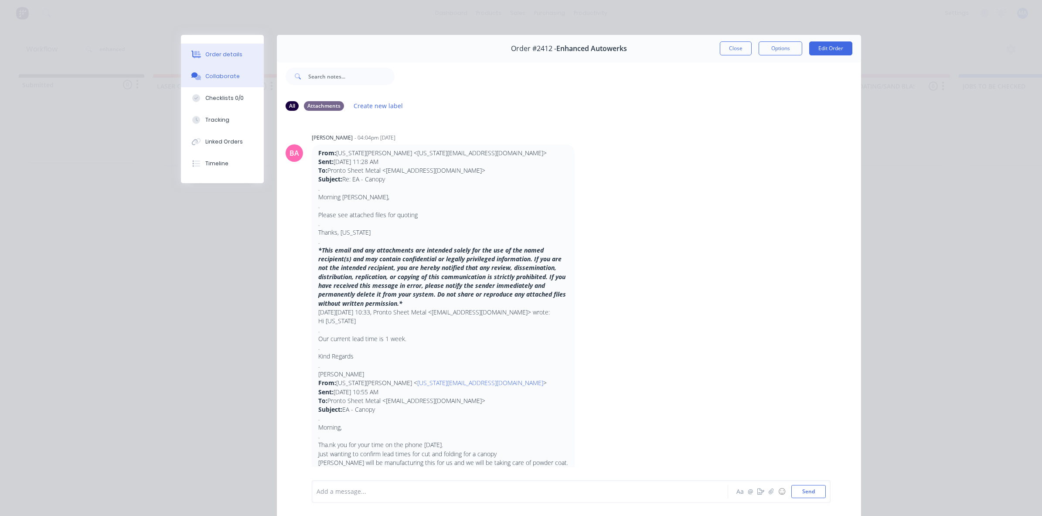
click at [206, 55] on div "Order details" at bounding box center [223, 55] width 37 height 8
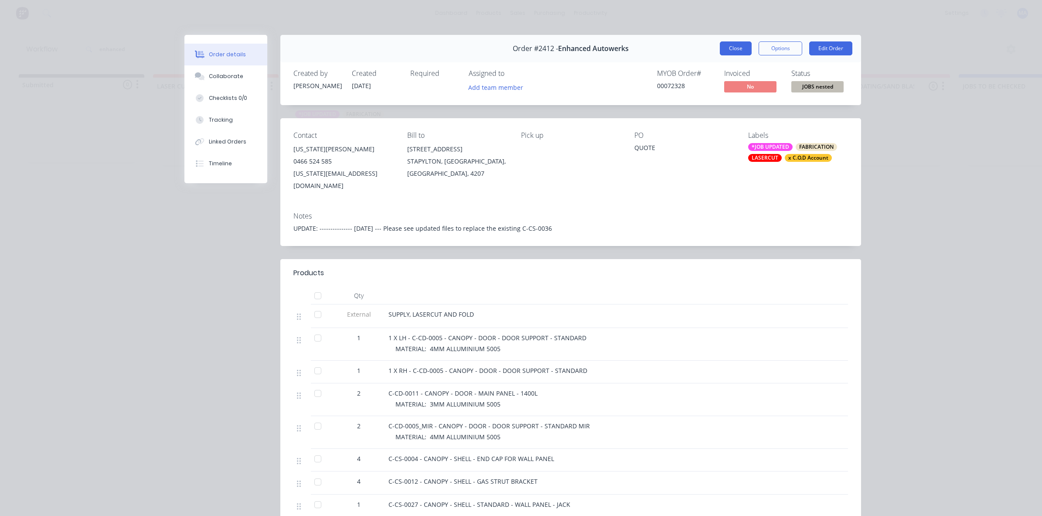
click at [742, 44] on button "Close" at bounding box center [736, 48] width 32 height 14
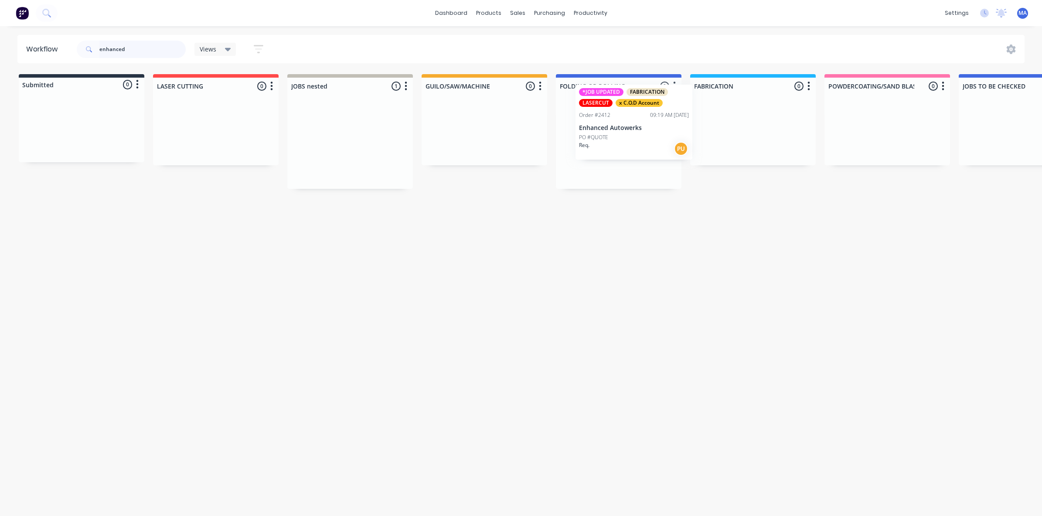
drag, startPoint x: 326, startPoint y: 158, endPoint x: 626, endPoint y: 137, distance: 301.3
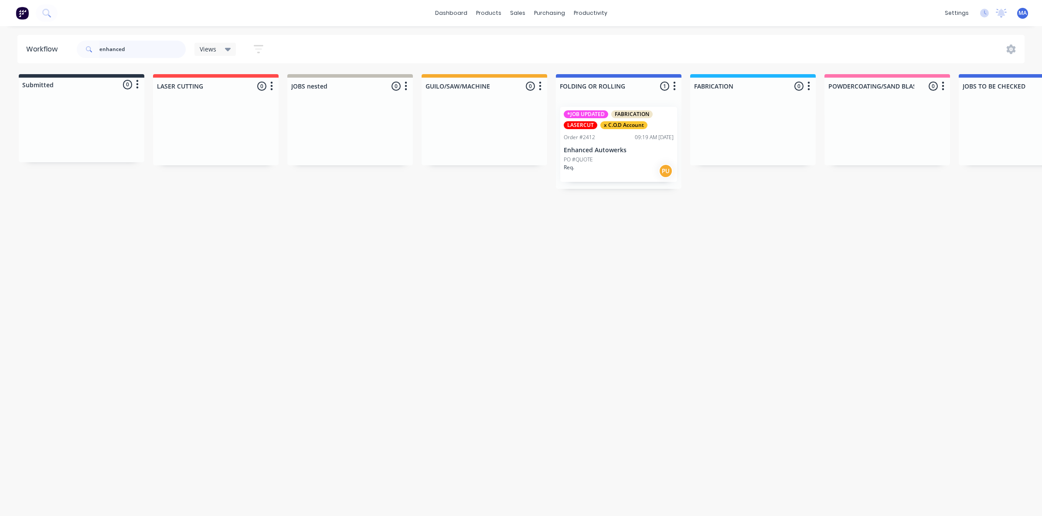
drag, startPoint x: 142, startPoint y: 50, endPoint x: 89, endPoint y: 49, distance: 52.4
click at [89, 49] on div "enhanced" at bounding box center [131, 49] width 109 height 17
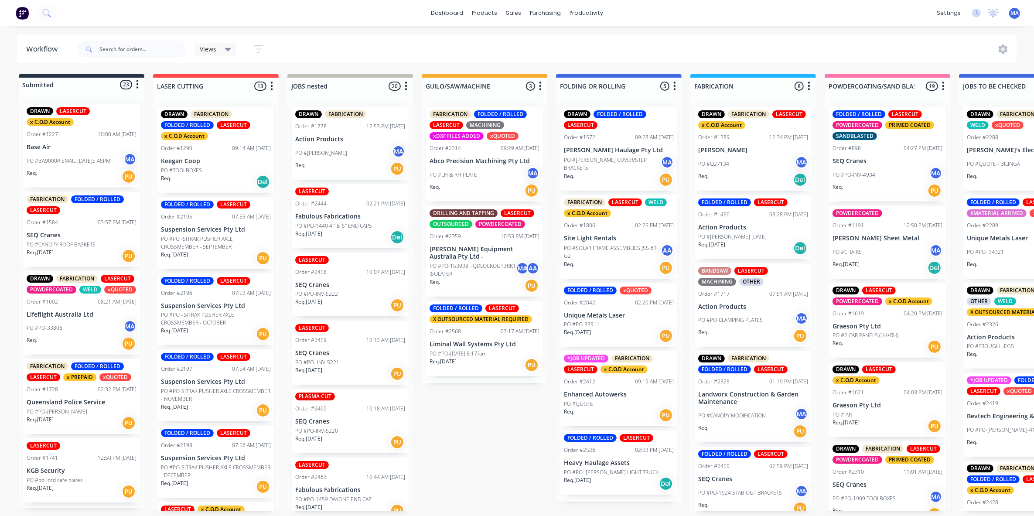
click at [368, 221] on div "LASERCUT Order #2444 02:21 PM [DATE] Fabulous Fabrications PO #PO-1440 4 " & 5"…" at bounding box center [350, 216] width 117 height 64
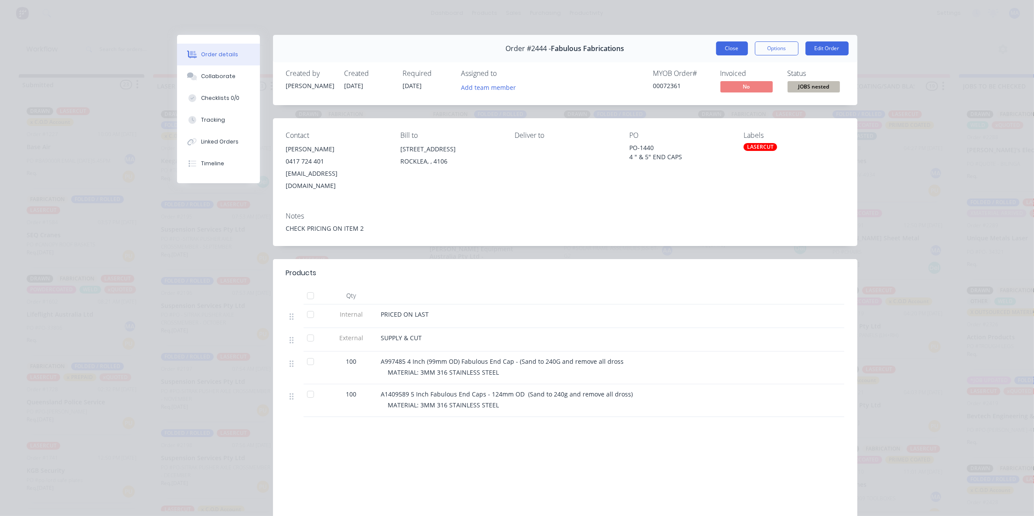
click at [733, 51] on button "Close" at bounding box center [732, 48] width 32 height 14
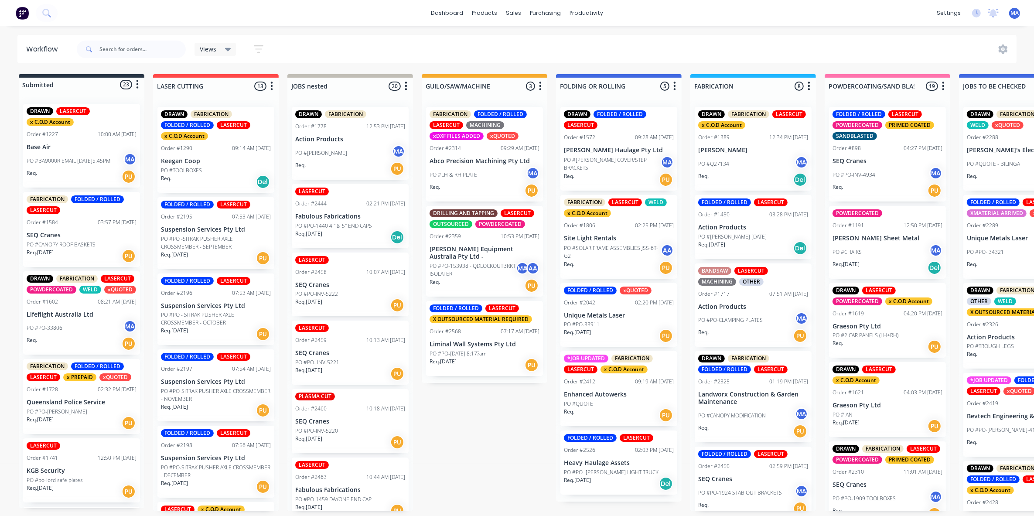
click at [342, 302] on div "Req. [DATE] PU" at bounding box center [350, 305] width 110 height 15
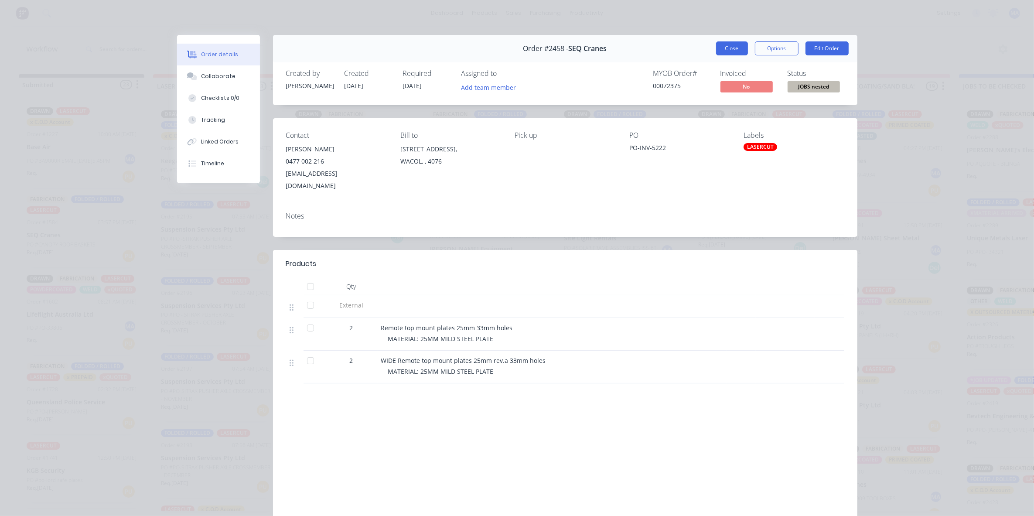
click at [730, 45] on button "Close" at bounding box center [732, 48] width 32 height 14
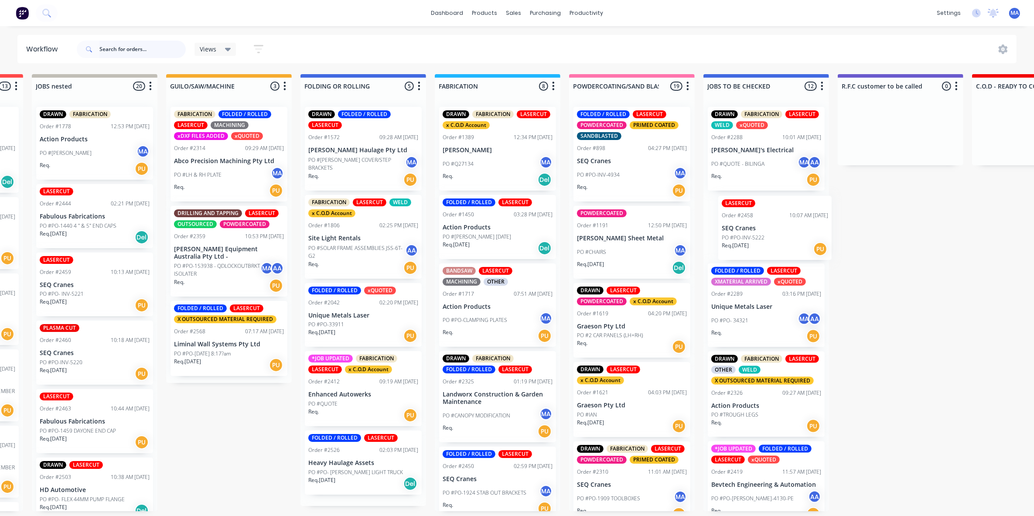
scroll to position [0, 259]
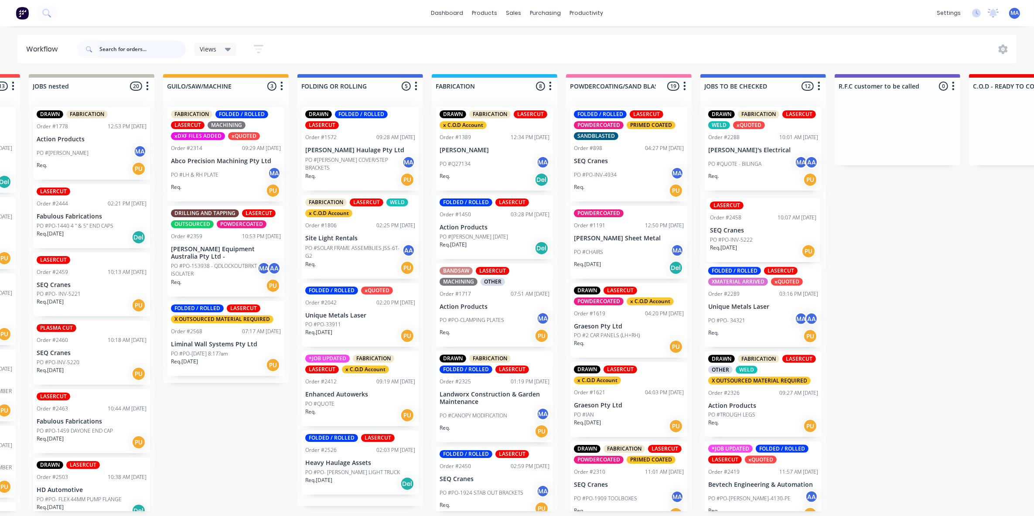
drag, startPoint x: 359, startPoint y: 299, endPoint x: 789, endPoint y: 245, distance: 433.5
click at [789, 245] on div "Submitted 23 Status colour #273444 hex #273444 Save Cancel Summaries Total orde…" at bounding box center [1031, 292] width 2593 height 437
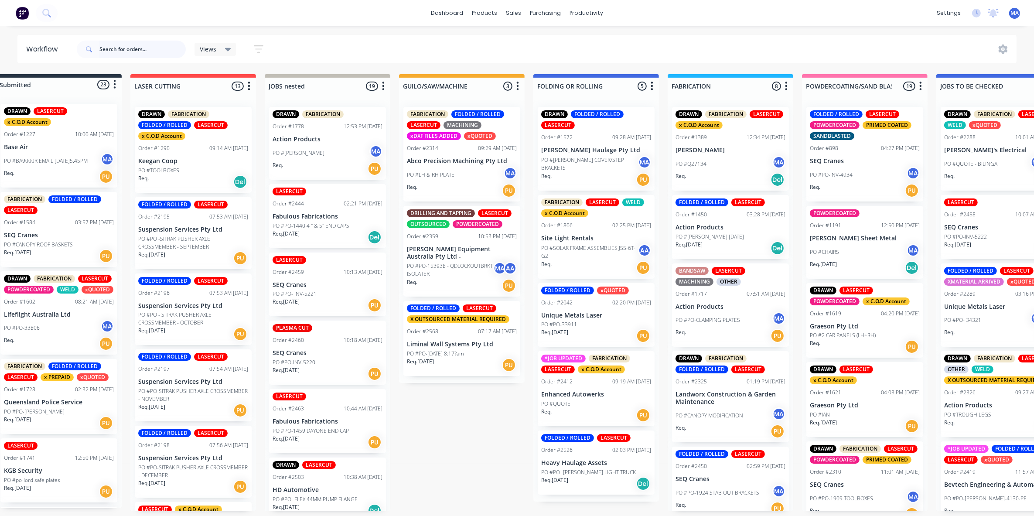
scroll to position [0, 0]
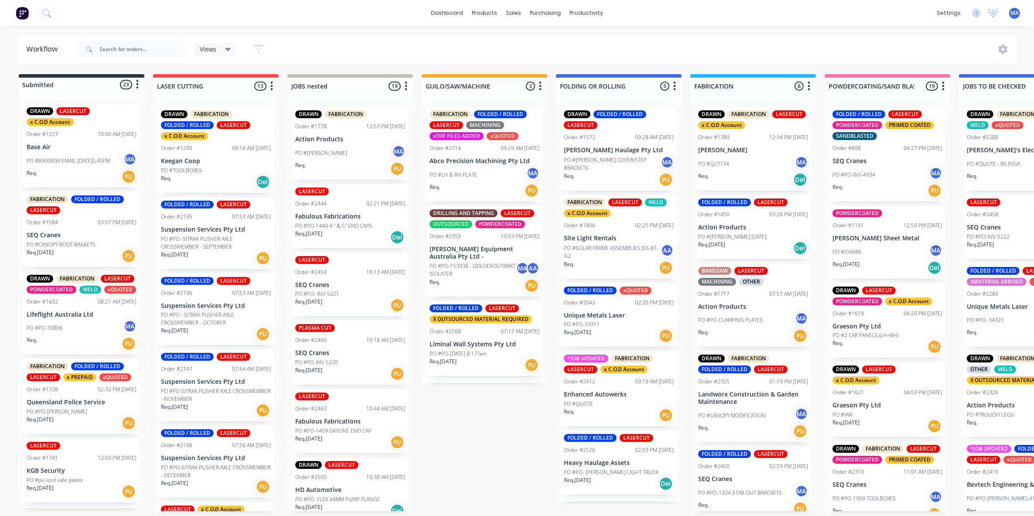
click at [355, 290] on div "PO #PO- INV-5221" at bounding box center [350, 294] width 110 height 8
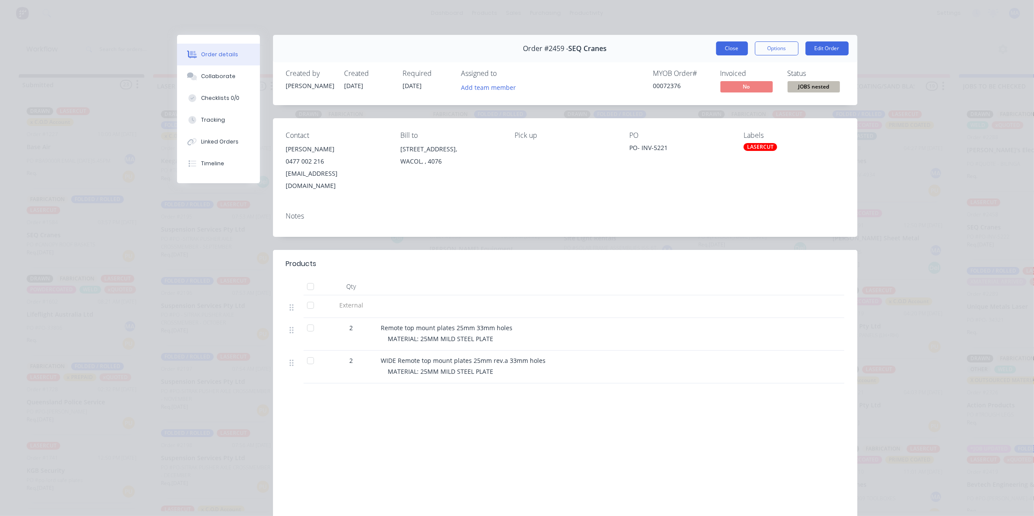
click at [738, 46] on button "Close" at bounding box center [732, 48] width 32 height 14
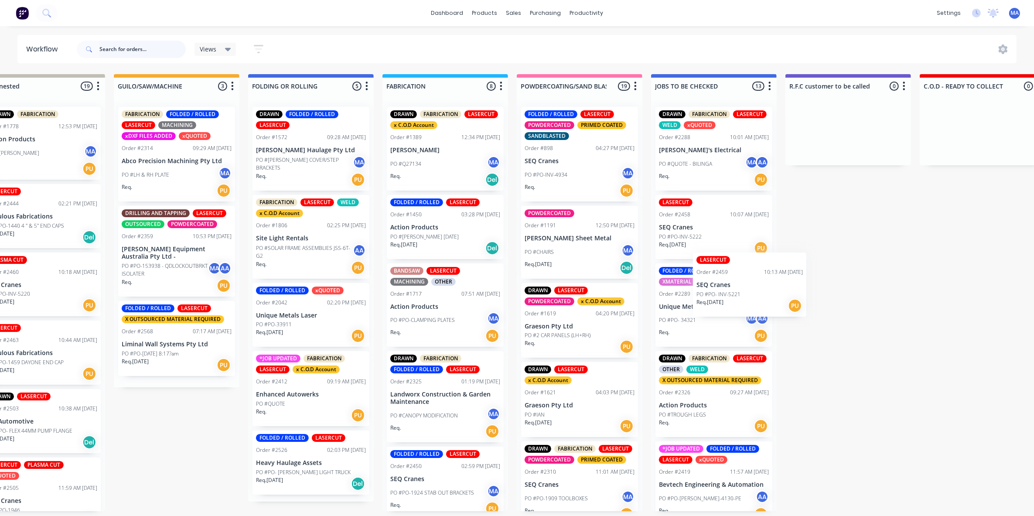
scroll to position [0, 339]
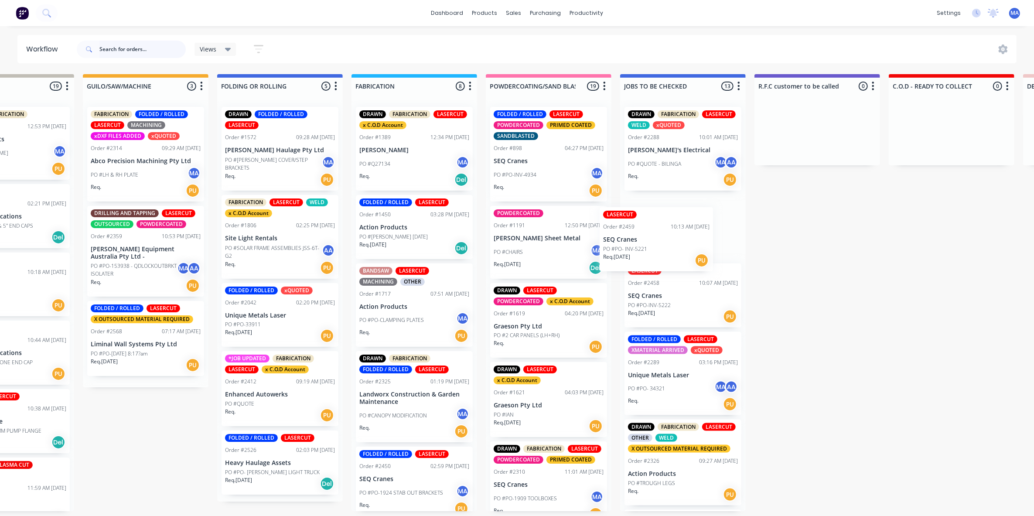
drag, startPoint x: 342, startPoint y: 290, endPoint x: 656, endPoint y: 246, distance: 318.1
click at [656, 246] on div "Submitted 23 Status colour #273444 hex #273444 Save Cancel Summaries Total orde…" at bounding box center [951, 292] width 2593 height 437
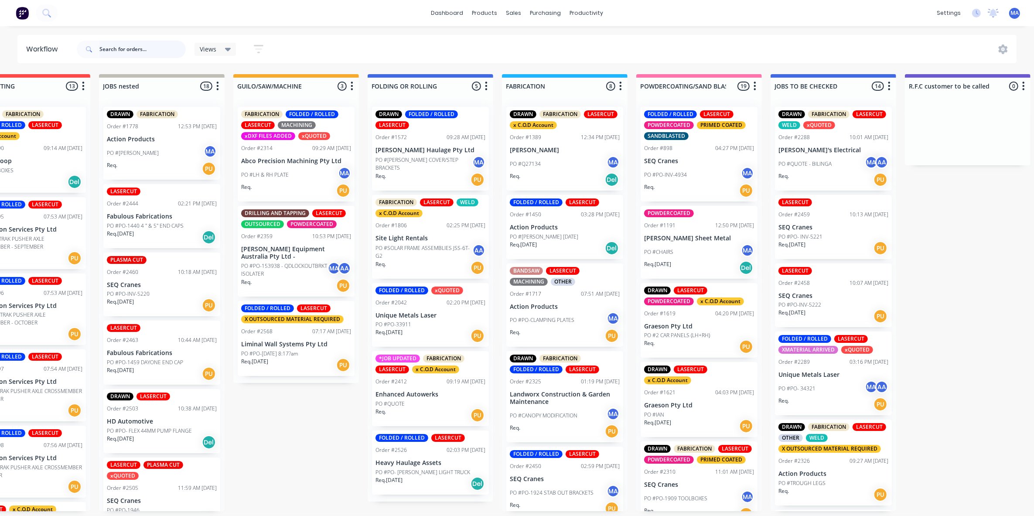
scroll to position [0, 0]
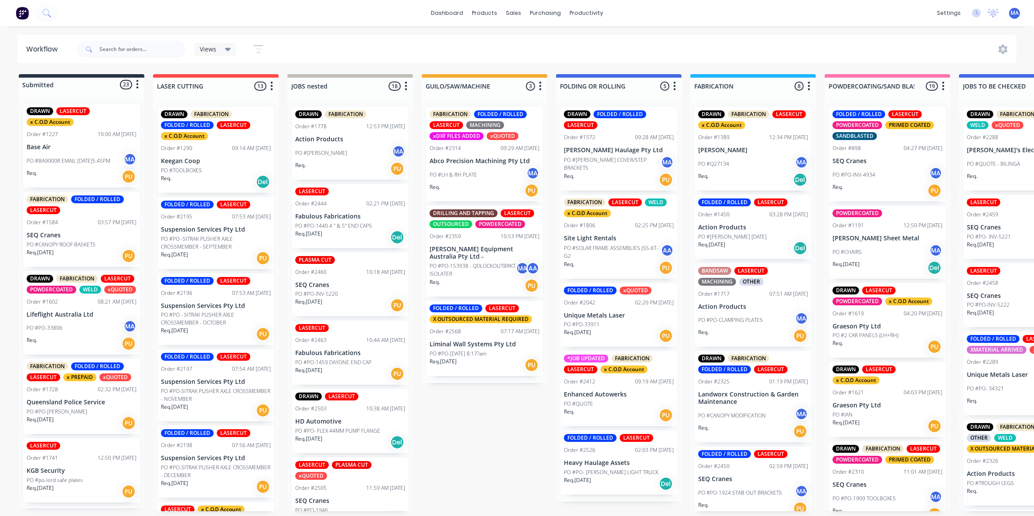
click at [344, 286] on p "SEQ Cranes" at bounding box center [350, 284] width 110 height 7
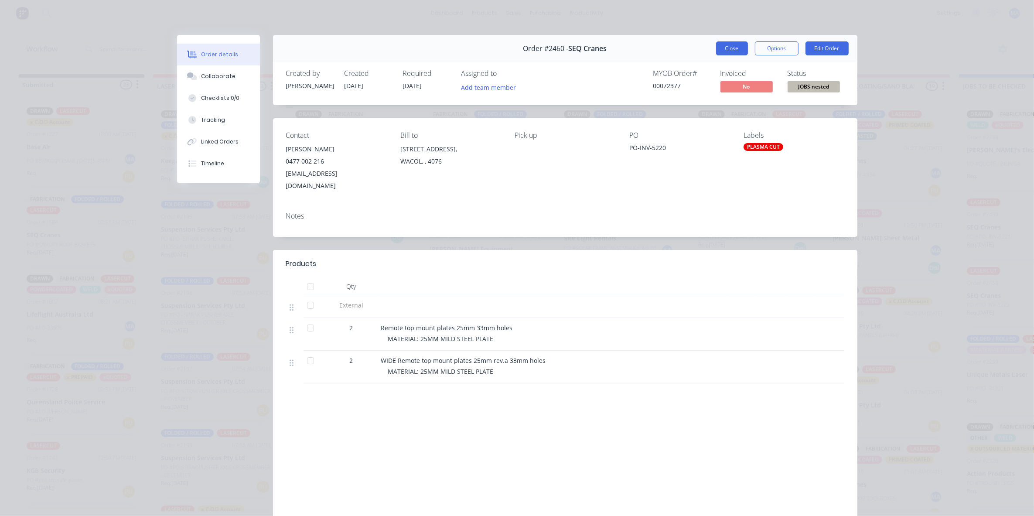
click at [724, 47] on button "Close" at bounding box center [732, 48] width 32 height 14
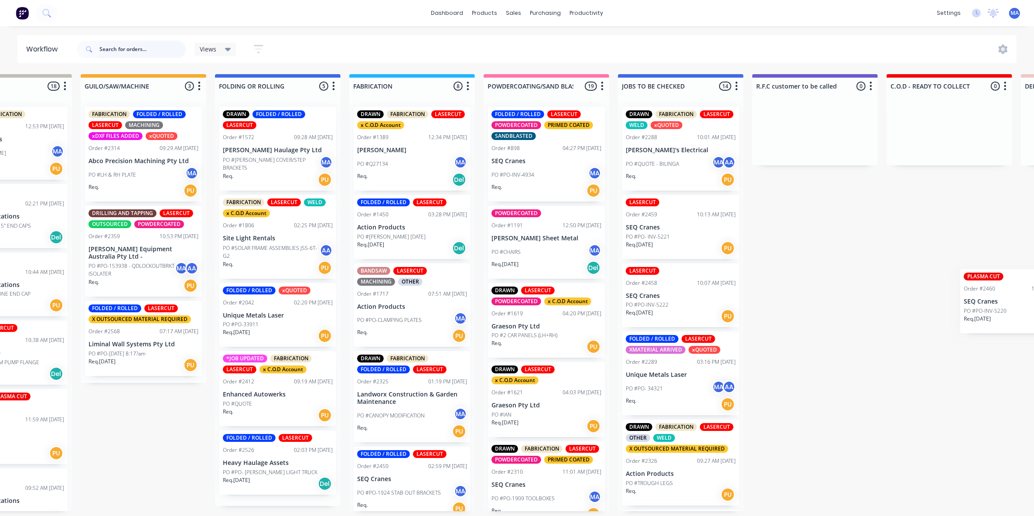
scroll to position [0, 355]
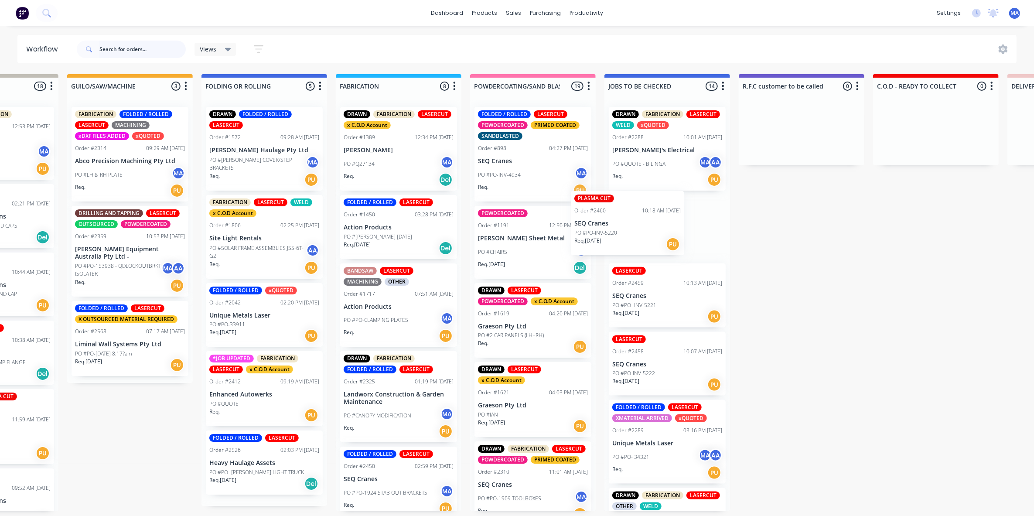
drag, startPoint x: 332, startPoint y: 277, endPoint x: 616, endPoint y: 217, distance: 290.6
click at [616, 217] on div "Submitted 23 Status colour #273444 hex #273444 Save Cancel Summaries Total orde…" at bounding box center [935, 292] width 2593 height 437
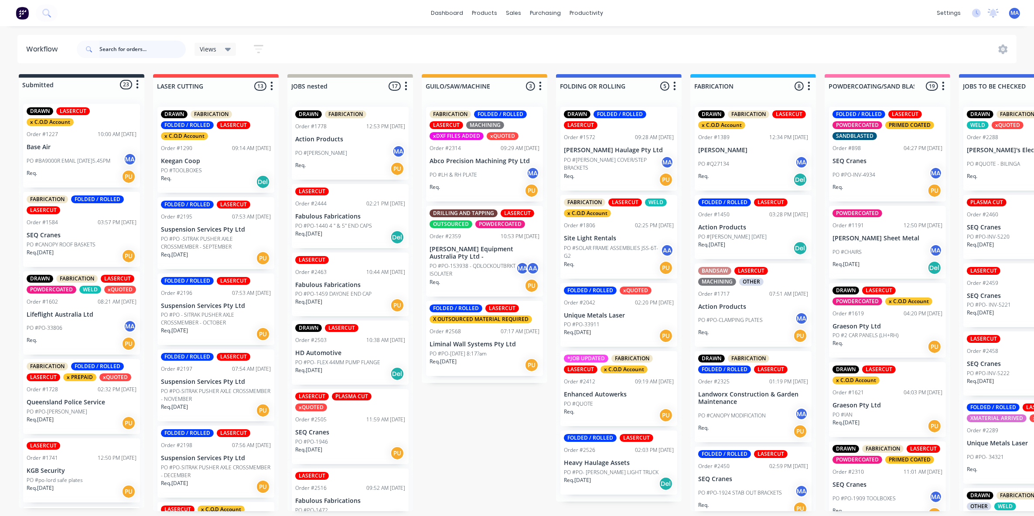
scroll to position [55, 0]
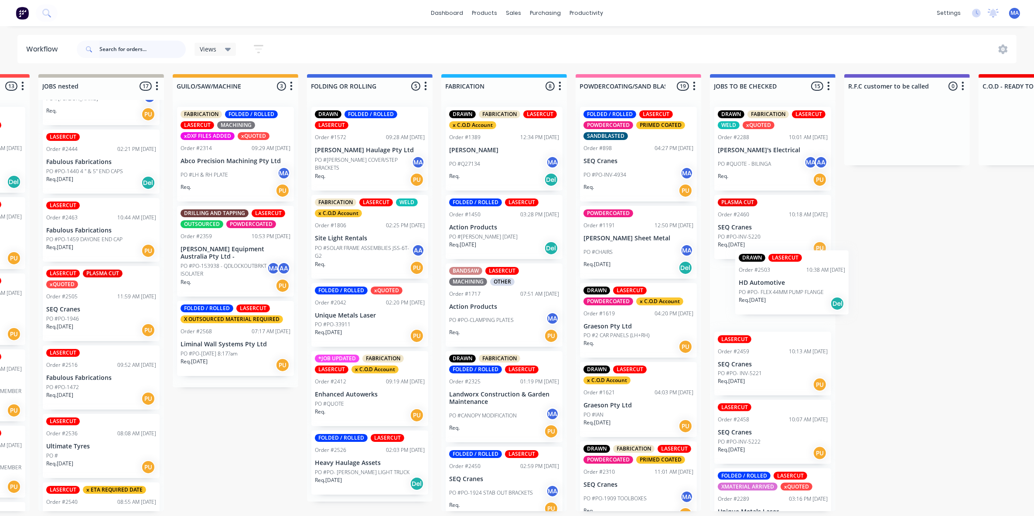
drag, startPoint x: 337, startPoint y: 304, endPoint x: 795, endPoint y: 284, distance: 458.4
click at [795, 284] on div "Submitted 23 Status colour #273444 hex #273444 Save Cancel Summaries Total orde…" at bounding box center [1040, 292] width 2593 height 437
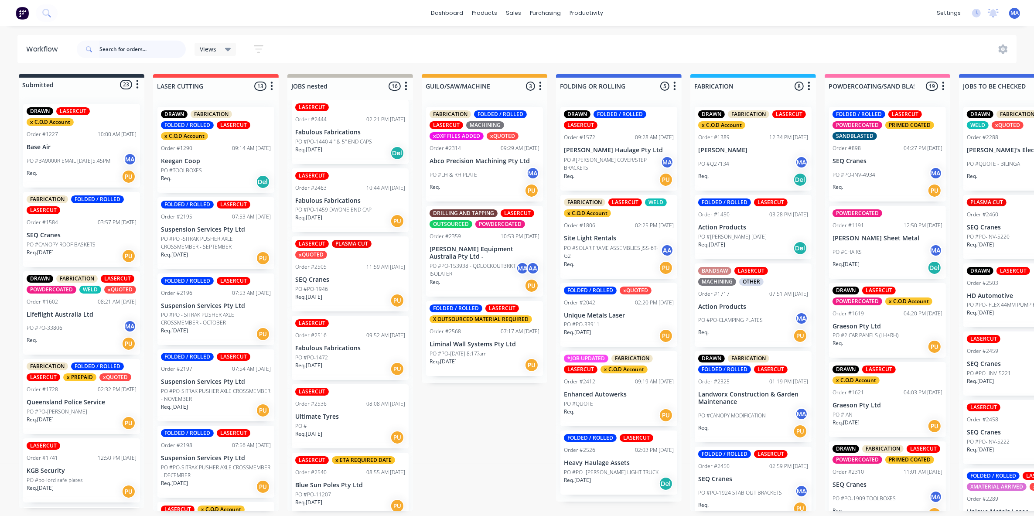
scroll to position [109, 0]
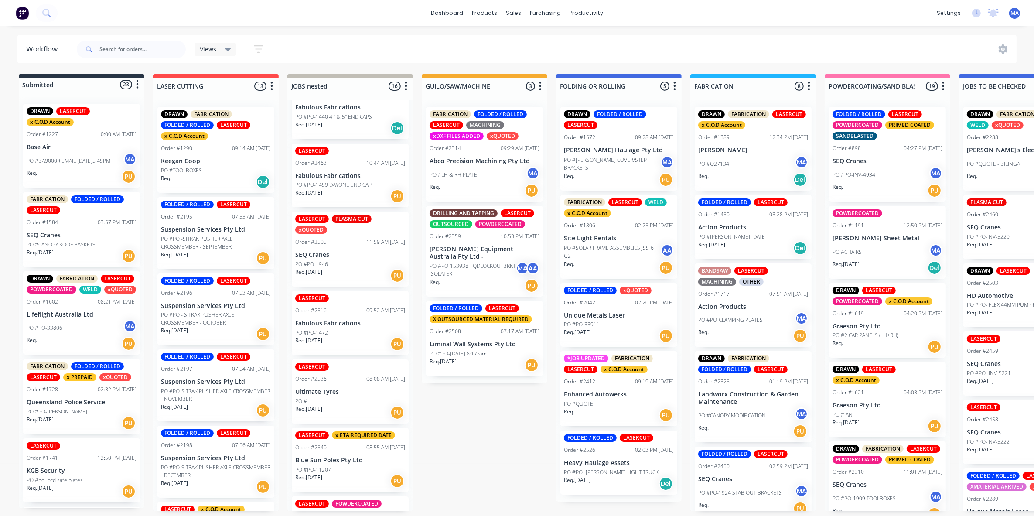
click at [355, 279] on div "Req. [DATE] PU" at bounding box center [350, 275] width 110 height 15
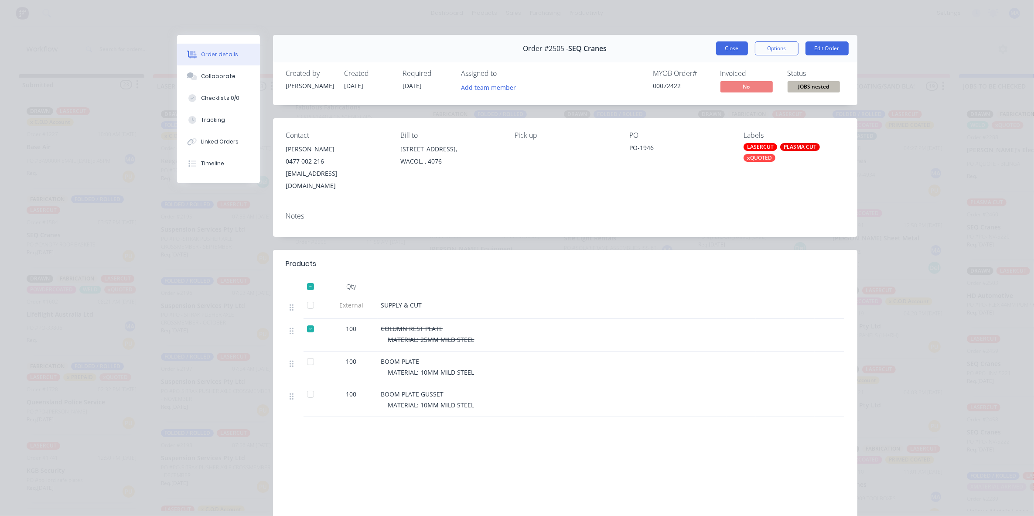
click at [736, 51] on button "Close" at bounding box center [732, 48] width 32 height 14
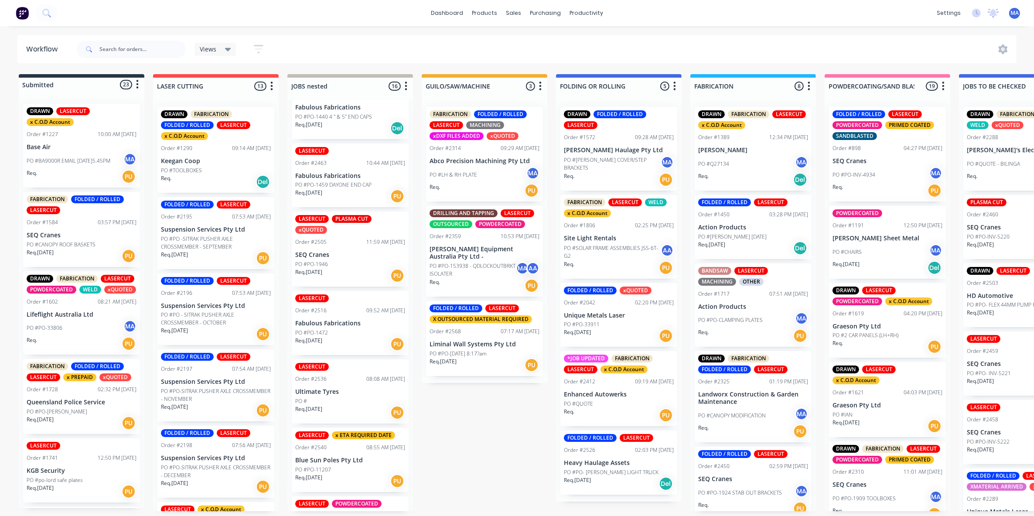
click at [343, 347] on div "Req. [DATE] PU" at bounding box center [350, 344] width 110 height 15
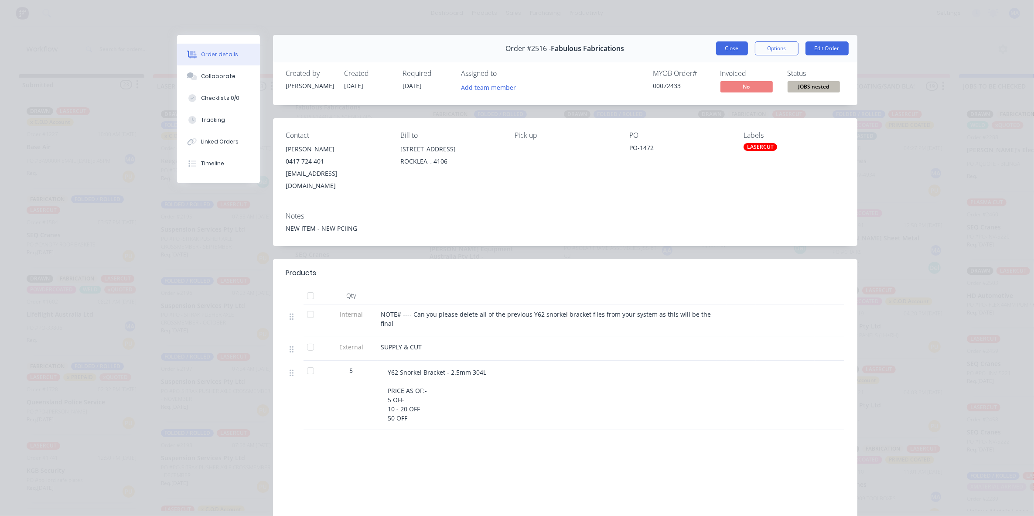
click at [727, 49] on button "Close" at bounding box center [732, 48] width 32 height 14
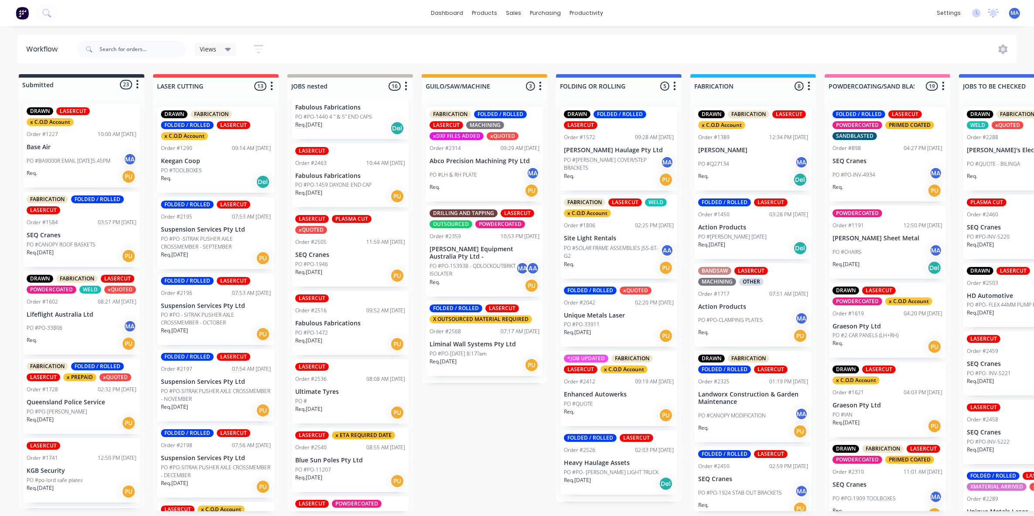
click at [358, 406] on div "Req. [DATE] PU" at bounding box center [350, 412] width 110 height 15
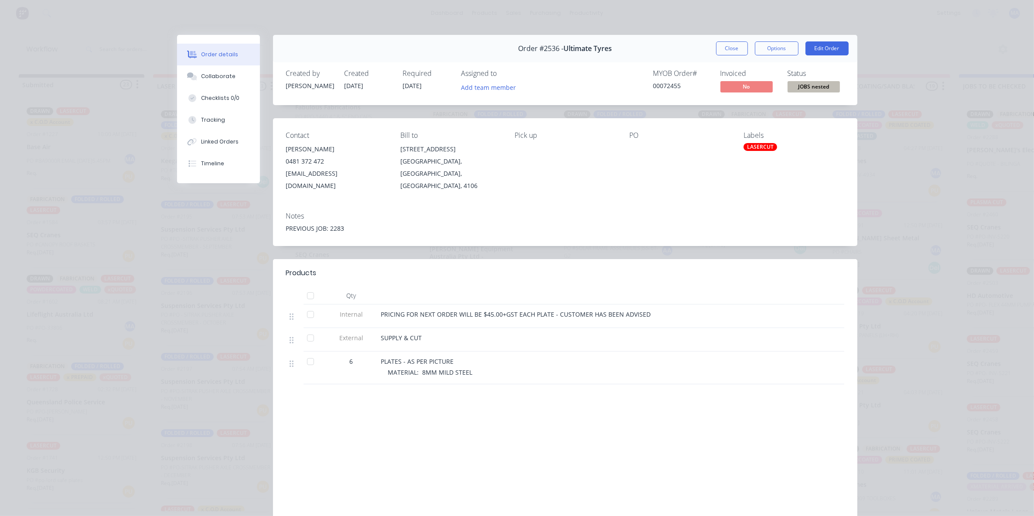
click at [727, 49] on button "Close" at bounding box center [732, 48] width 32 height 14
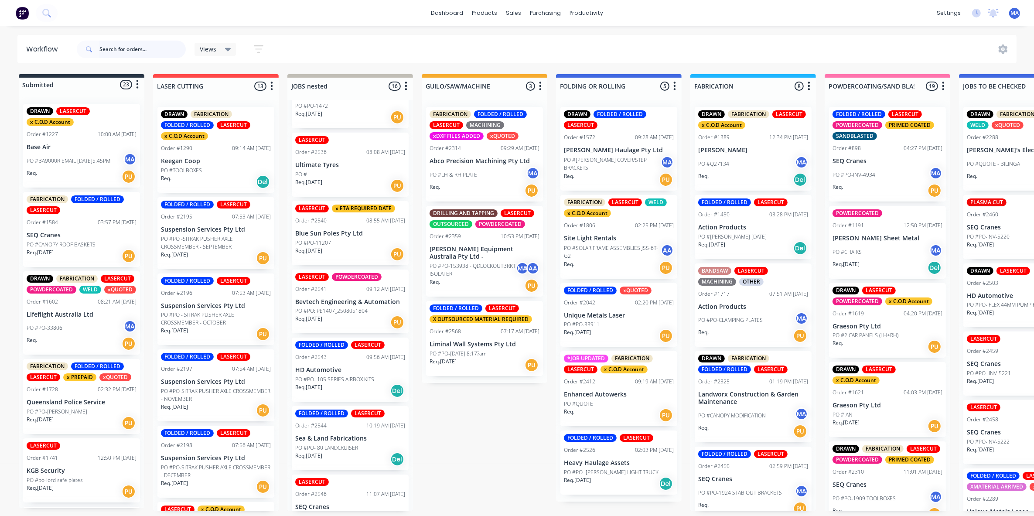
scroll to position [273, 0]
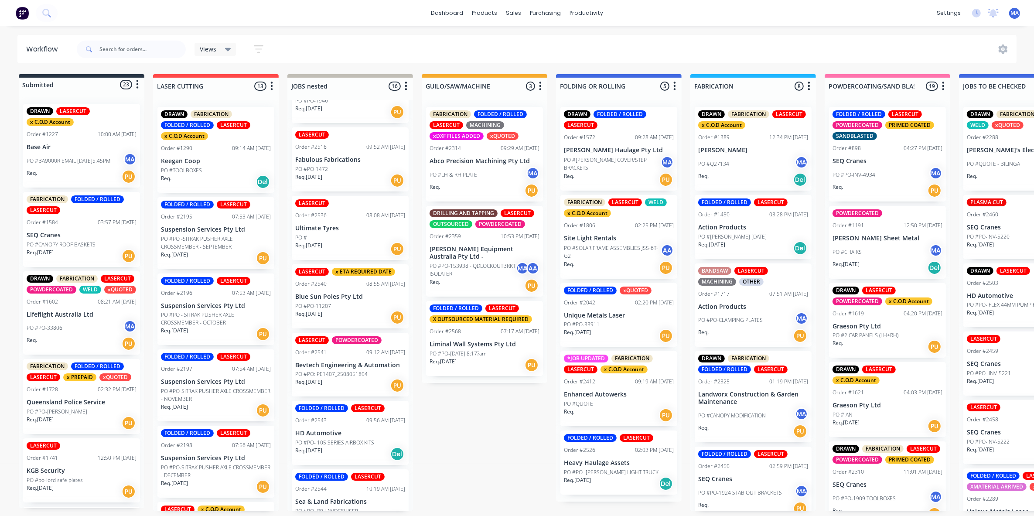
click at [342, 252] on div "Req. [DATE] PU" at bounding box center [350, 249] width 110 height 15
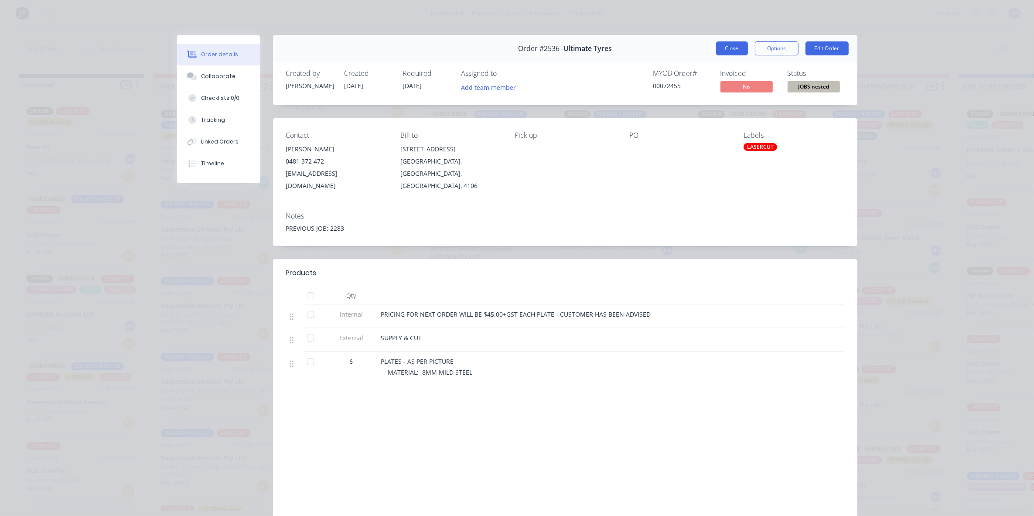
click at [722, 47] on button "Close" at bounding box center [732, 48] width 32 height 14
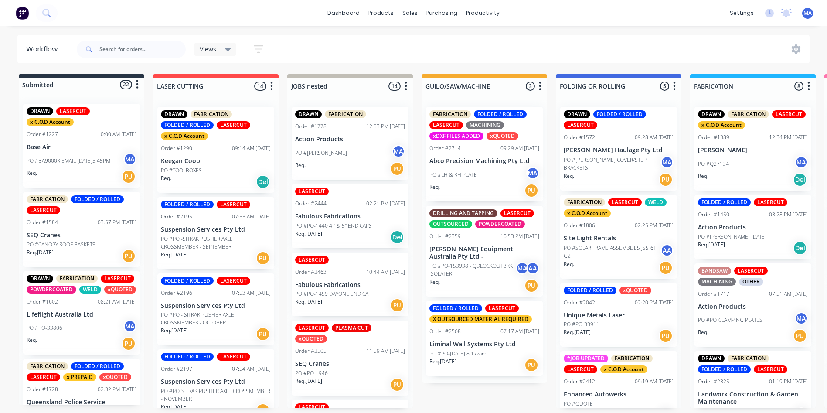
drag, startPoint x: 1019, startPoint y: 0, endPoint x: 418, endPoint y: 39, distance: 601.9
click at [417, 38] on div "Views Save new view None (Default) edit Show/Hide statuses Show line item cards…" at bounding box center [442, 49] width 735 height 26
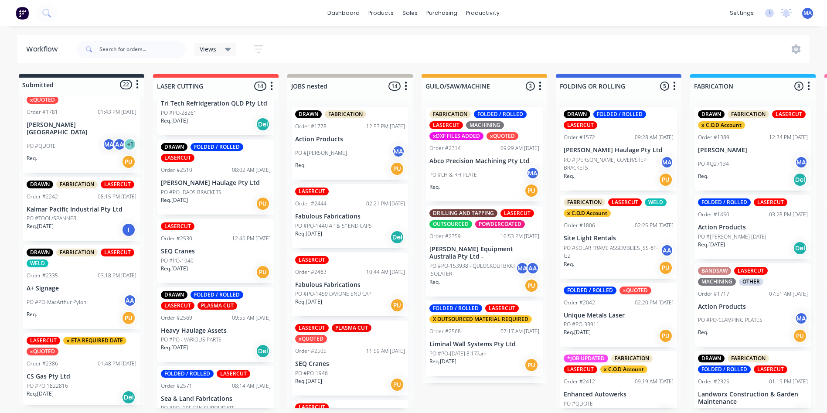
scroll to position [810, 0]
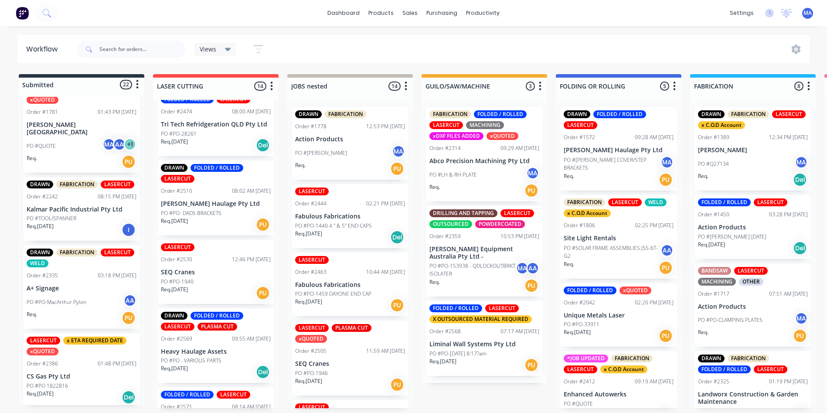
click at [213, 291] on div "Req. 05/08/25 PU" at bounding box center [216, 293] width 110 height 15
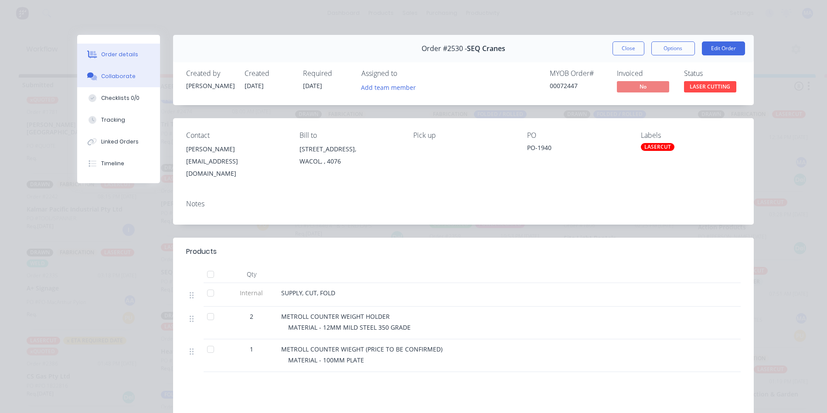
click at [106, 72] on button "Collaborate" at bounding box center [118, 76] width 83 height 22
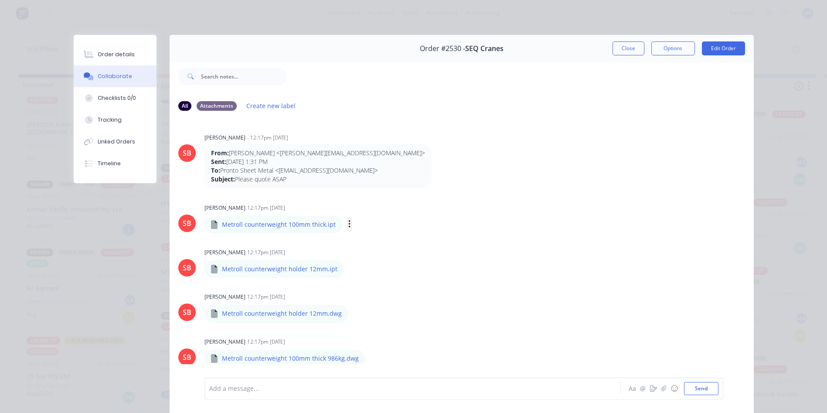
click at [349, 225] on icon "button" at bounding box center [350, 225] width 2 height 8
click at [350, 270] on icon "button" at bounding box center [351, 269] width 3 height 10
click at [381, 295] on button "Download" at bounding box center [408, 293] width 98 height 20
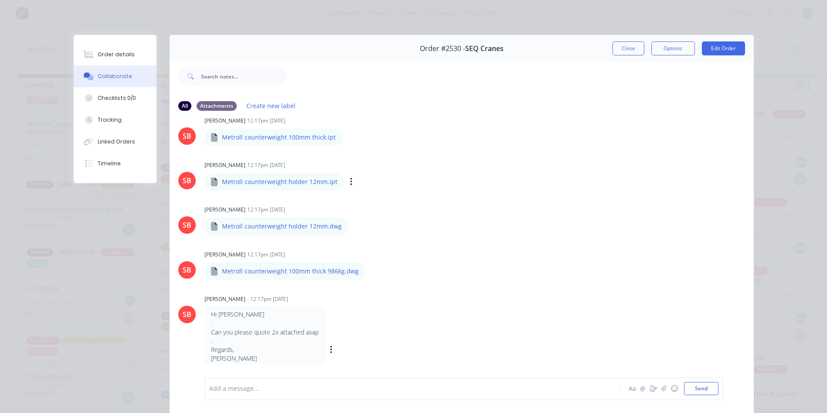
scroll to position [44, 0]
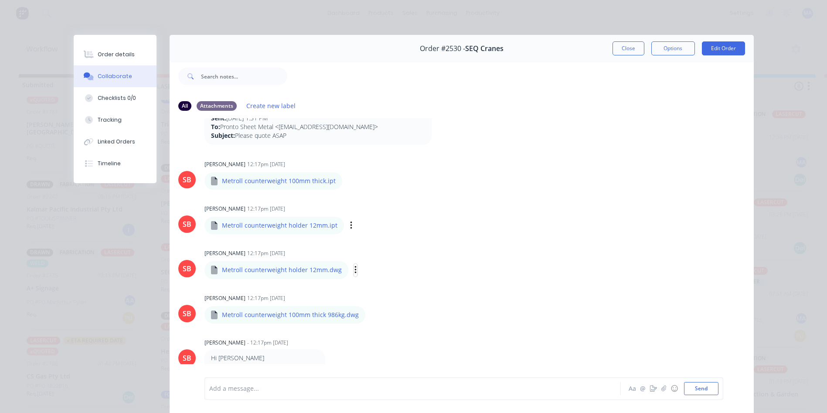
click at [355, 268] on icon "button" at bounding box center [356, 270] width 3 height 10
click at [368, 271] on button "Labels" at bounding box center [413, 274] width 98 height 20
click at [355, 272] on icon "button" at bounding box center [356, 270] width 3 height 10
click at [0, 0] on button "Download" at bounding box center [0, 0] width 0 height 0
click at [348, 225] on div "Labels Download Delete" at bounding box center [397, 225] width 98 height 13
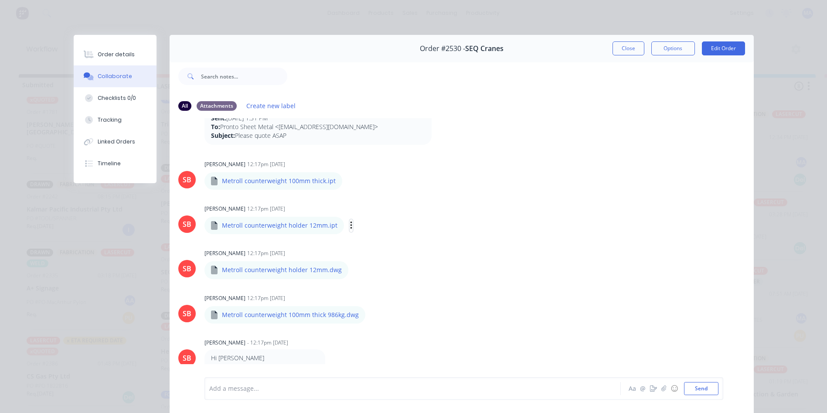
click at [350, 224] on icon "button" at bounding box center [351, 226] width 3 height 10
click at [386, 245] on button "Download" at bounding box center [408, 249] width 98 height 20
